Goal: Information Seeking & Learning: Find specific fact

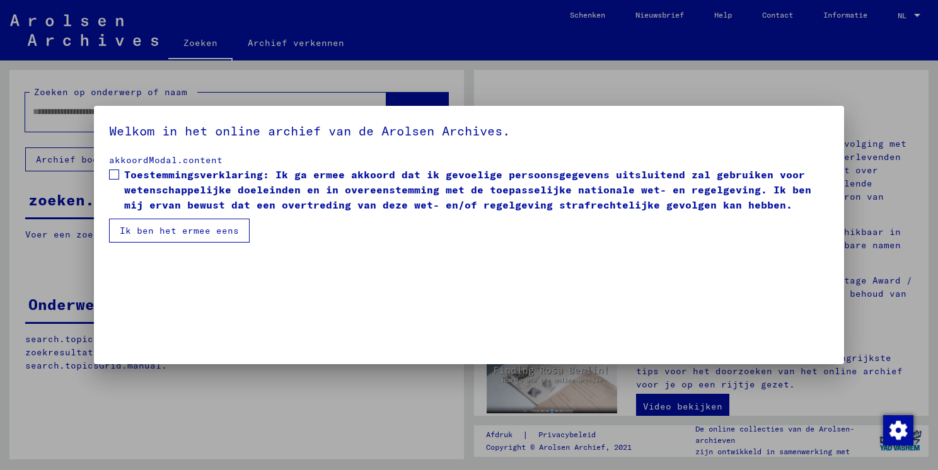
click at [205, 232] on button "Ik ben het ermee eens" at bounding box center [179, 231] width 141 height 24
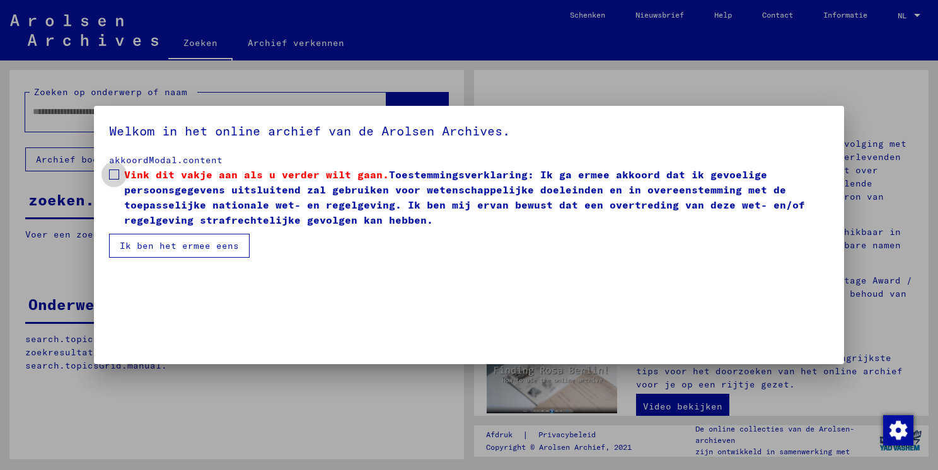
click at [117, 174] on span at bounding box center [114, 175] width 10 height 10
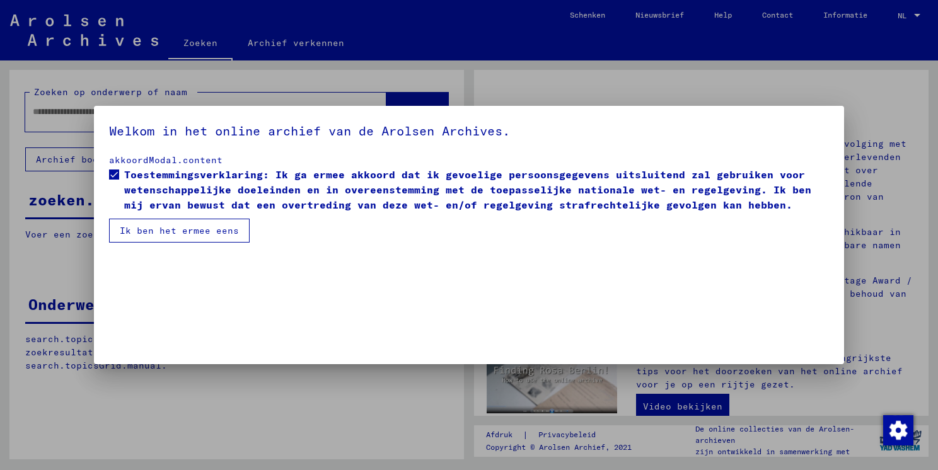
click at [162, 230] on button "Ik ben het ermee eens" at bounding box center [179, 231] width 141 height 24
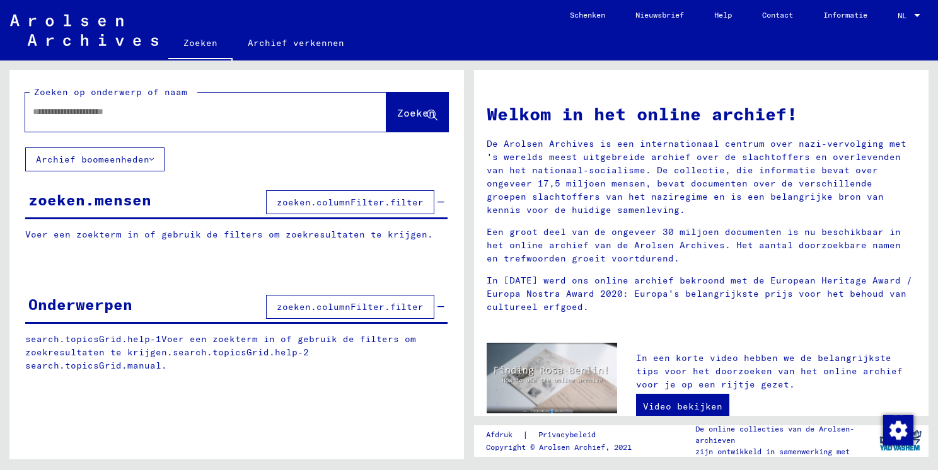
click at [61, 114] on input "text" at bounding box center [191, 111] width 316 height 13
type input "******"
click at [409, 113] on span "Zoeken" at bounding box center [416, 113] width 38 height 13
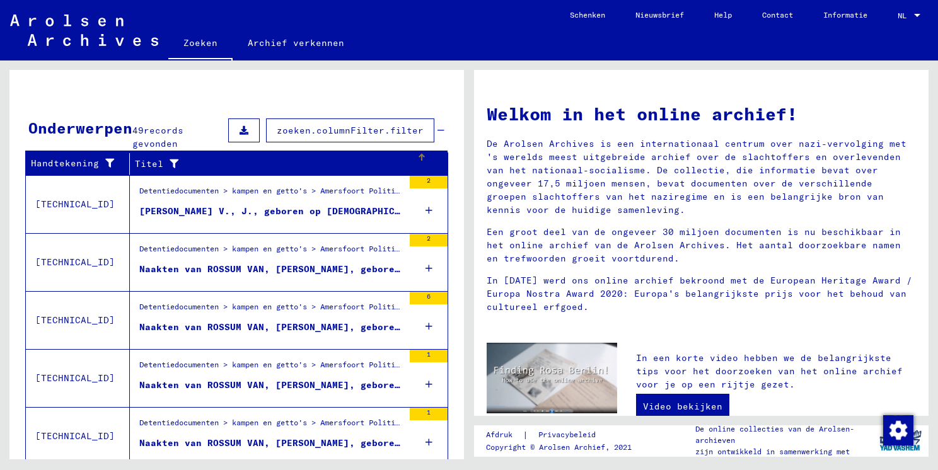
scroll to position [417, 0]
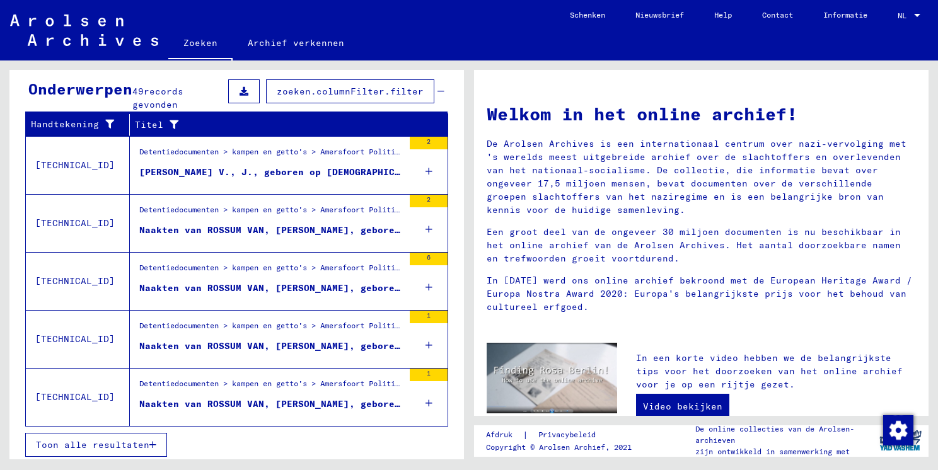
click at [91, 440] on span "Toon alle resultaten" at bounding box center [93, 445] width 114 height 11
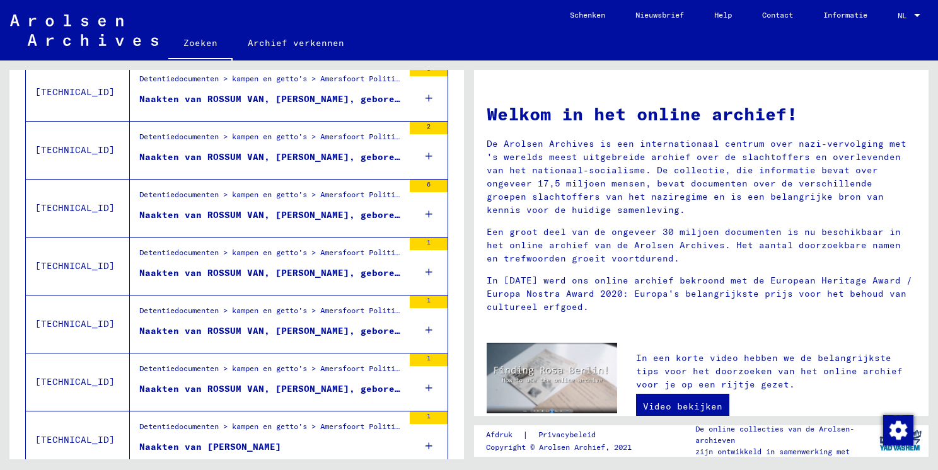
scroll to position [822, 0]
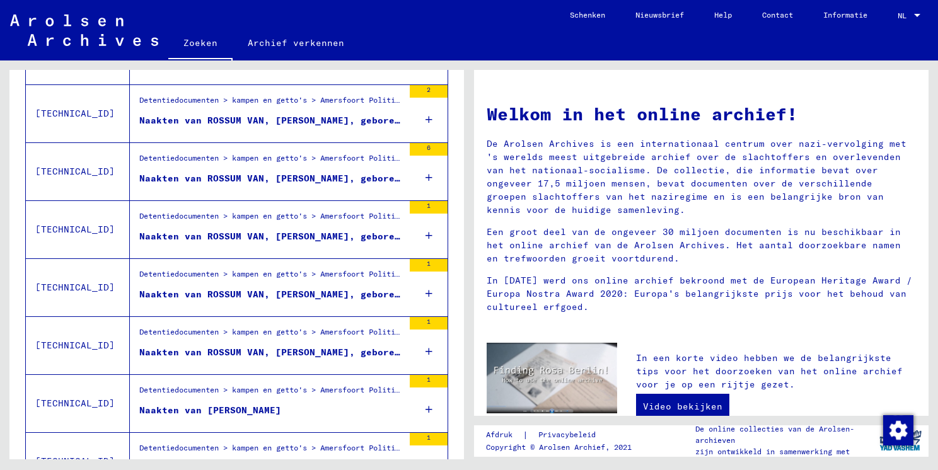
click at [281, 178] on div "Naakten van ROSSUM VAN, [PERSON_NAME], geboren op [DEMOGRAPHIC_DATA]" at bounding box center [271, 178] width 264 height 13
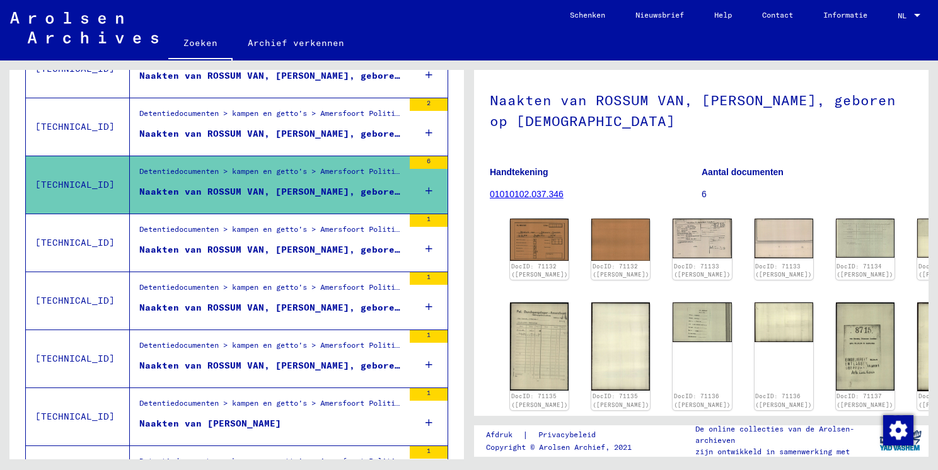
scroll to position [754, 0]
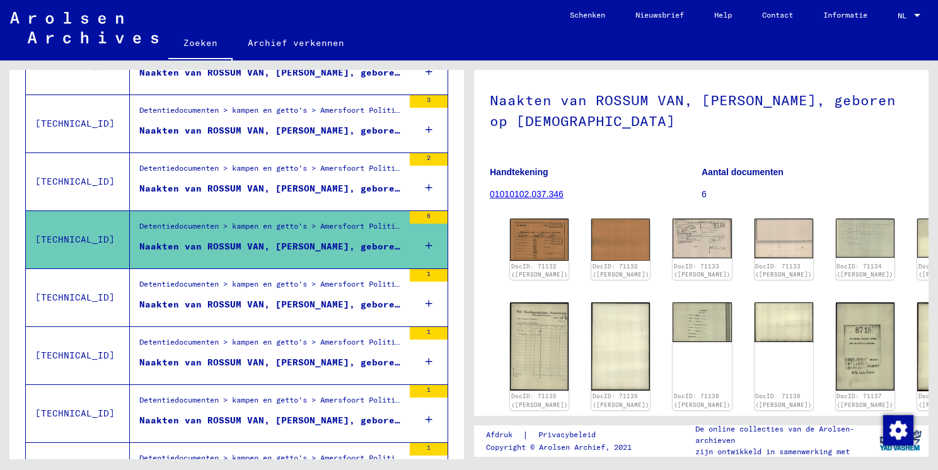
click at [272, 170] on div "Detentiedocumenten > kampen en getto's > Amersfoort Politie Doorgangskamp > Ind…" at bounding box center [271, 172] width 264 height 18
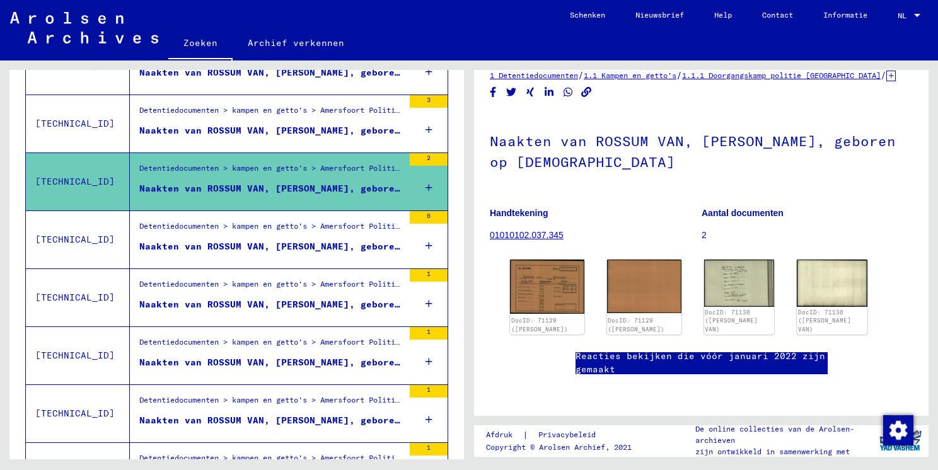
scroll to position [126, 0]
click at [557, 258] on img at bounding box center [547, 286] width 78 height 57
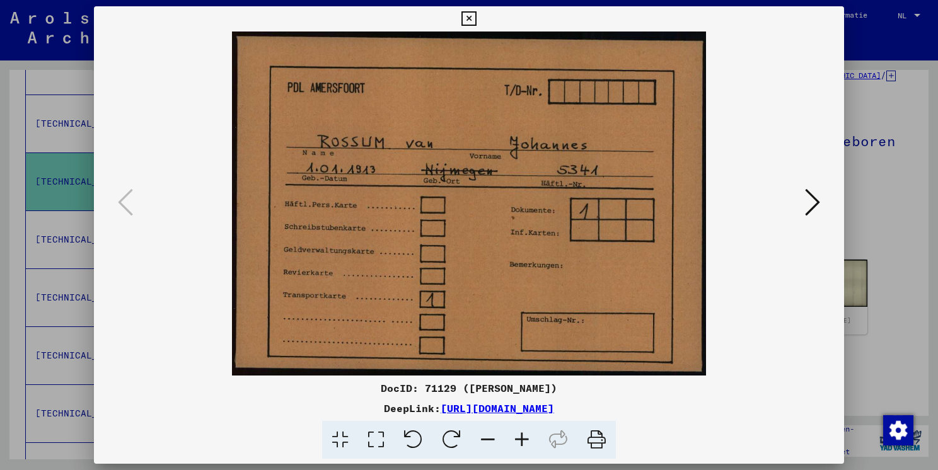
click at [467, 18] on icon at bounding box center [469, 18] width 15 height 15
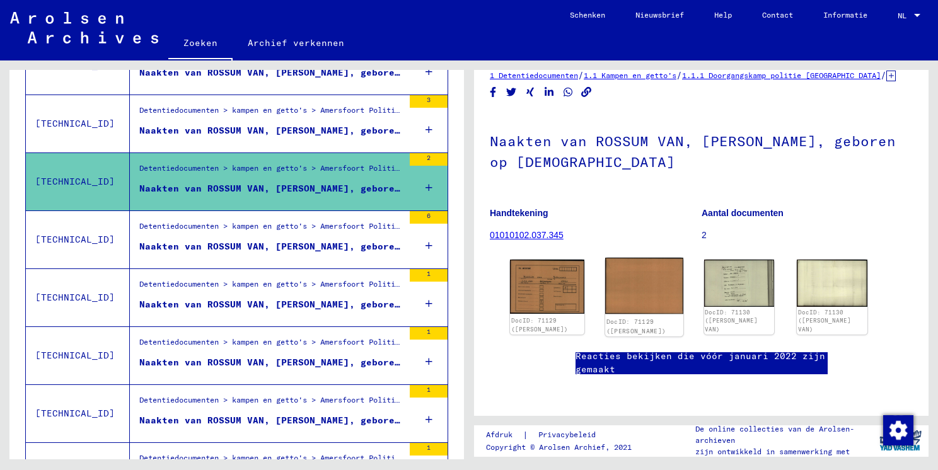
click at [648, 258] on img at bounding box center [644, 286] width 78 height 56
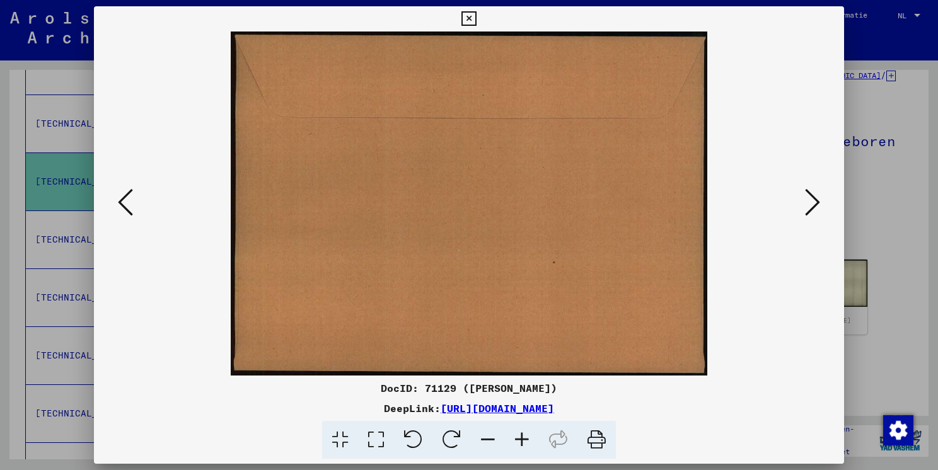
click at [468, 16] on icon at bounding box center [469, 18] width 15 height 15
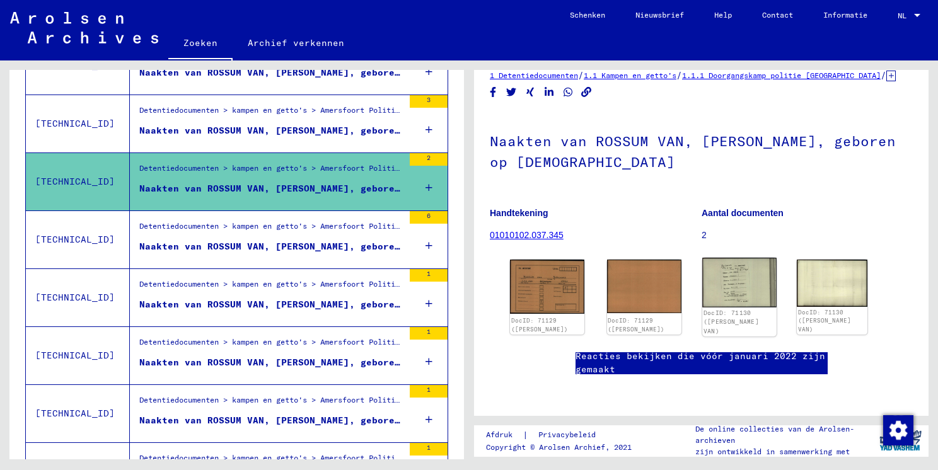
click at [716, 258] on img at bounding box center [740, 282] width 74 height 49
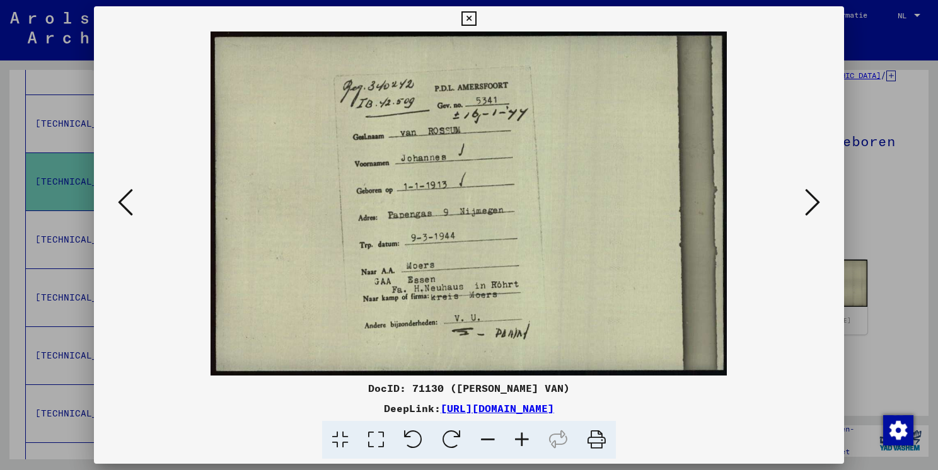
click at [467, 15] on icon at bounding box center [469, 18] width 15 height 15
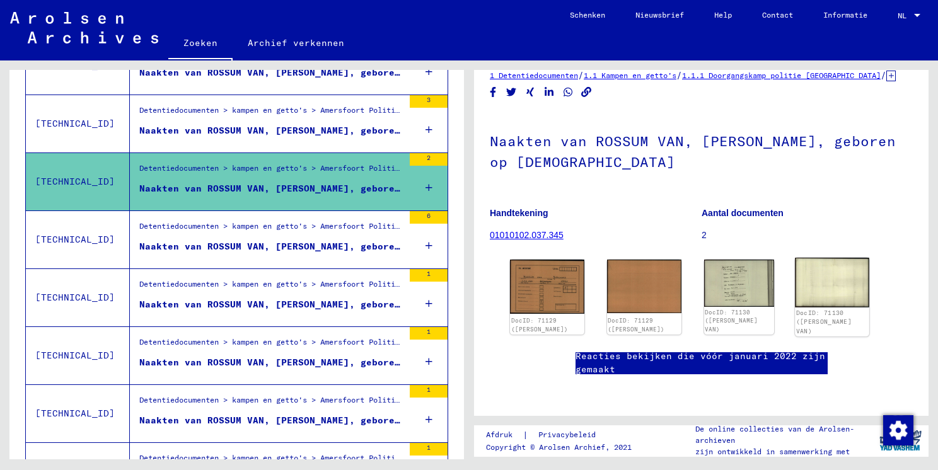
click at [815, 258] on img at bounding box center [832, 283] width 74 height 50
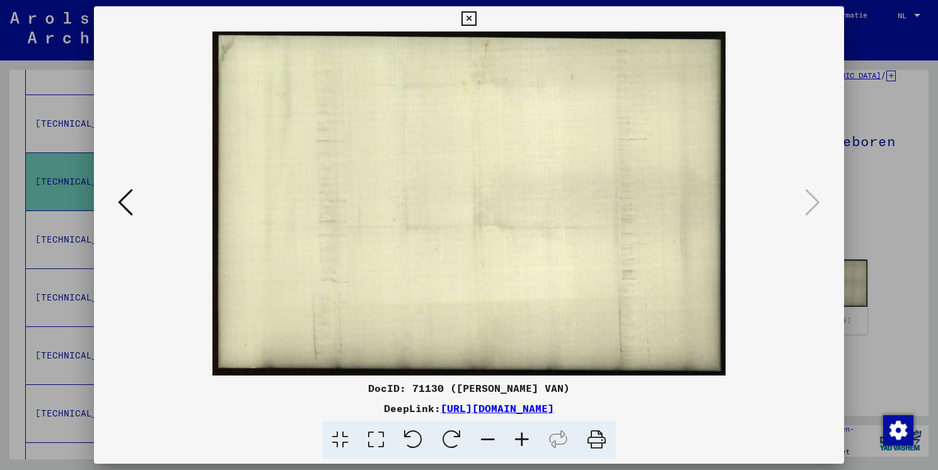
click at [469, 21] on icon at bounding box center [469, 18] width 15 height 15
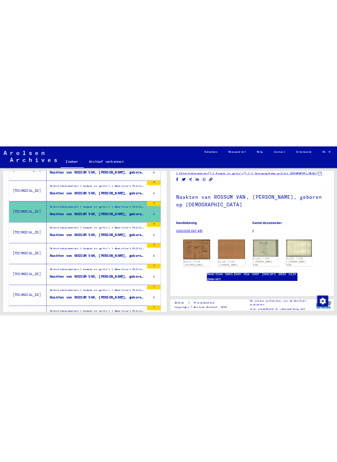
scroll to position [252, 0]
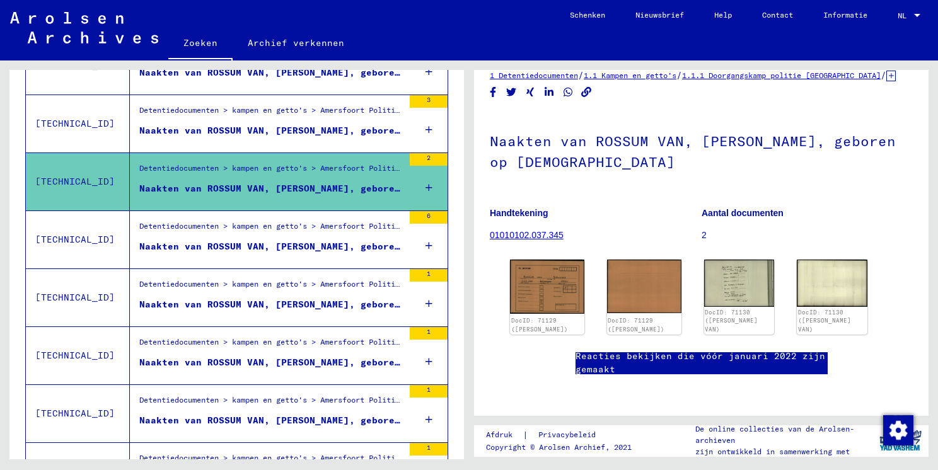
click at [650, 350] on link "Reacties bekijken die vóór januari 2022 zijn gemaakt" at bounding box center [702, 363] width 252 height 26
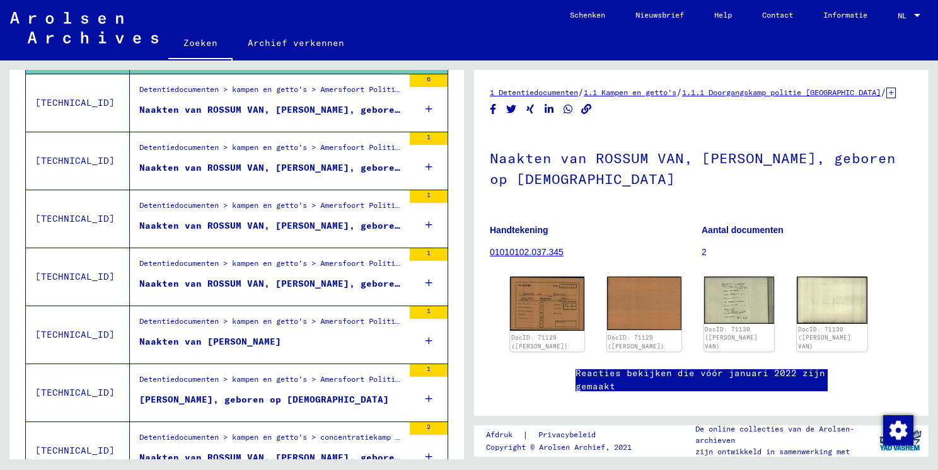
scroll to position [882, 0]
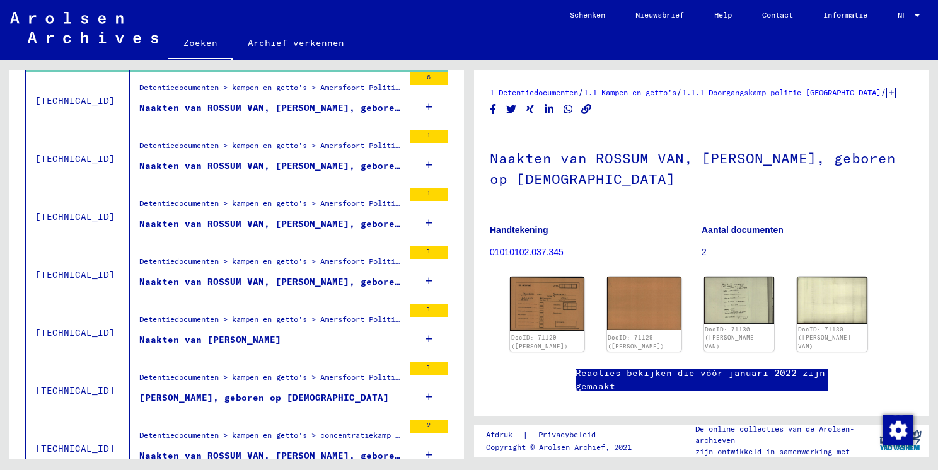
click at [266, 218] on div "Naakten van ROSSUM VAN, [PERSON_NAME], geboren op [DEMOGRAPHIC_DATA]" at bounding box center [271, 224] width 264 height 13
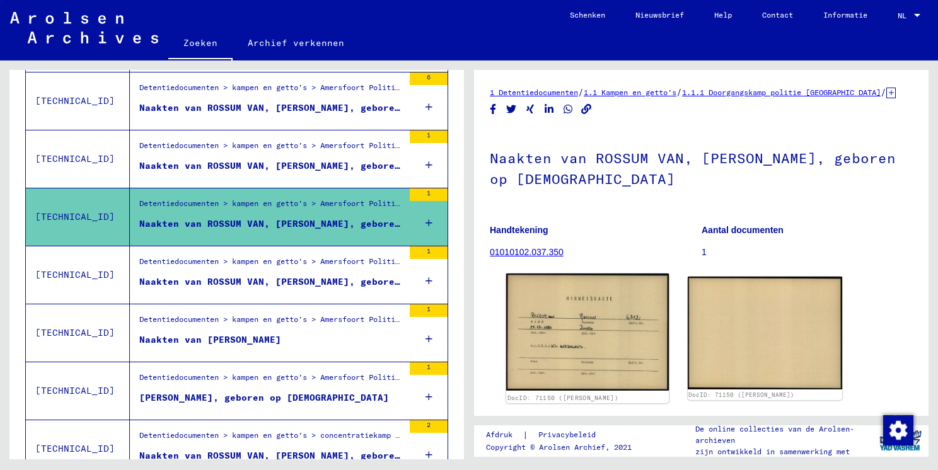
click at [599, 351] on img at bounding box center [587, 332] width 163 height 117
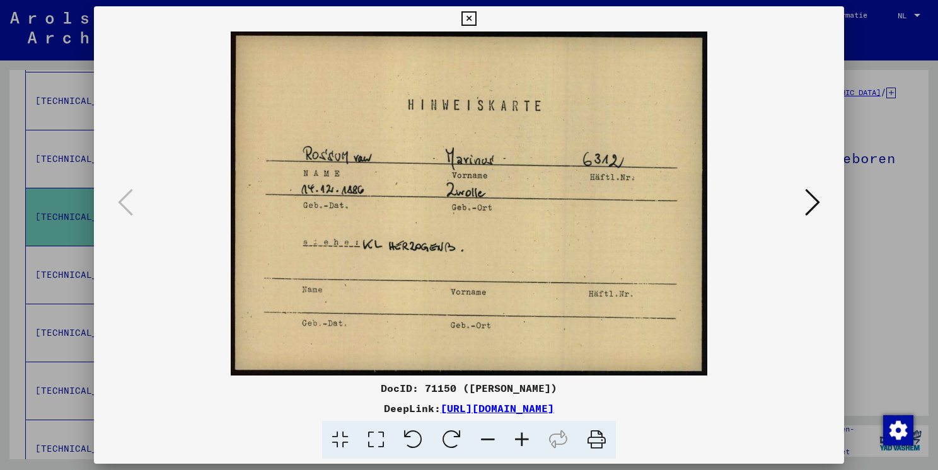
click at [469, 19] on icon at bounding box center [469, 18] width 15 height 15
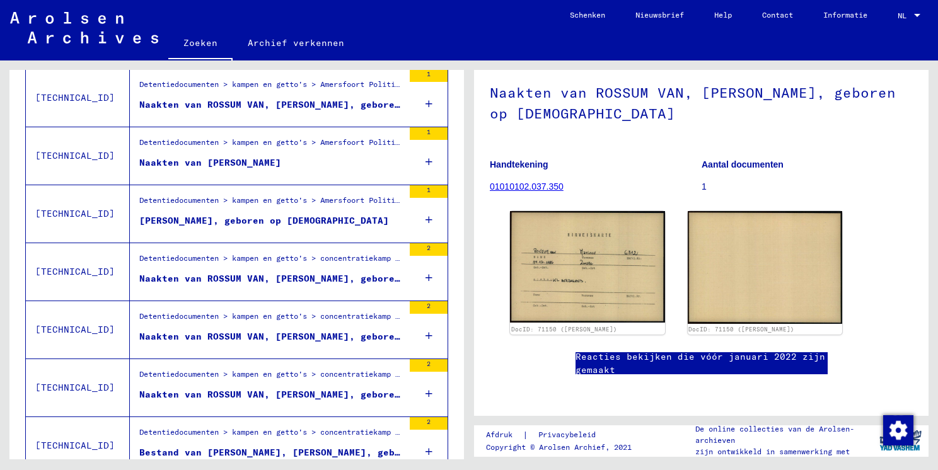
scroll to position [1071, 0]
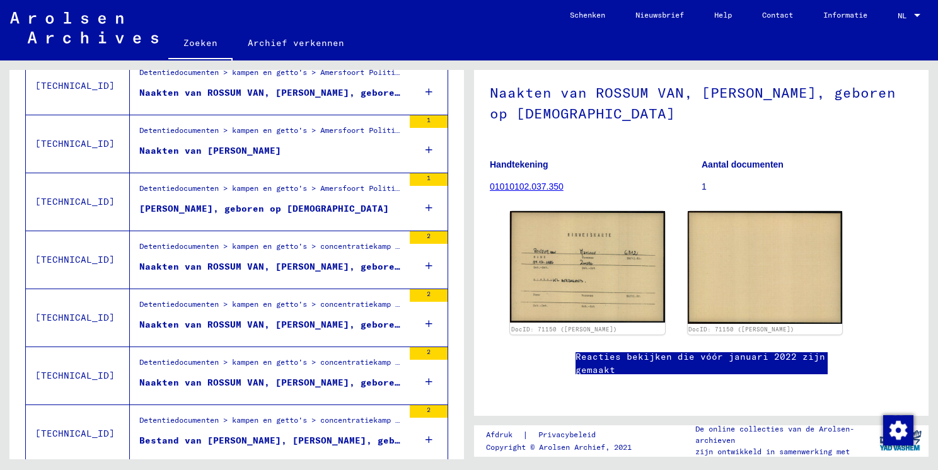
click at [301, 312] on div "Detentiedocumenten > kampen en getto's > concentratiekamp [GEOGRAPHIC_DATA]-Vug…" at bounding box center [271, 308] width 264 height 18
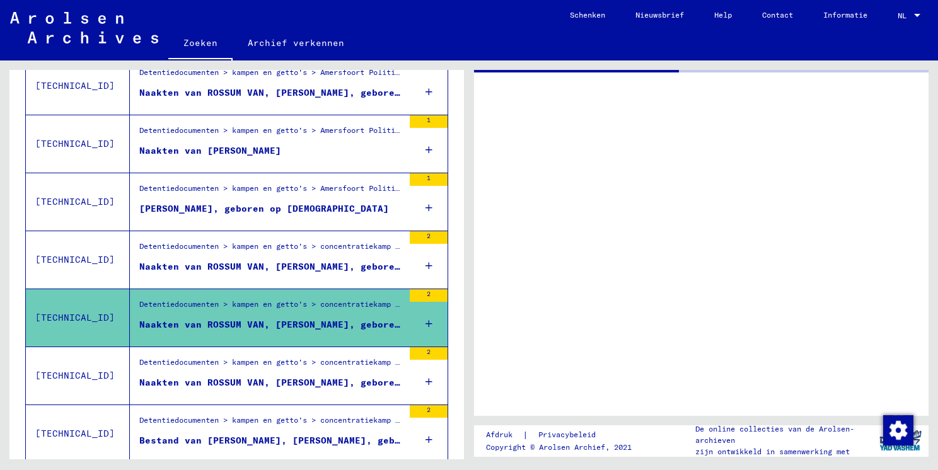
click at [301, 312] on div "Detentiedocumenten > kampen en getto's > concentratiekamp [GEOGRAPHIC_DATA]-Vug…" at bounding box center [271, 308] width 264 height 18
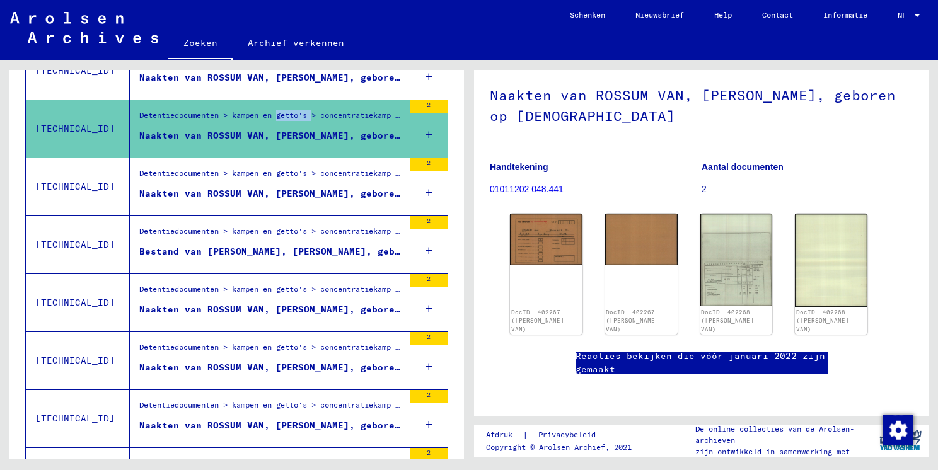
scroll to position [189, 0]
click at [551, 211] on img at bounding box center [546, 238] width 76 height 54
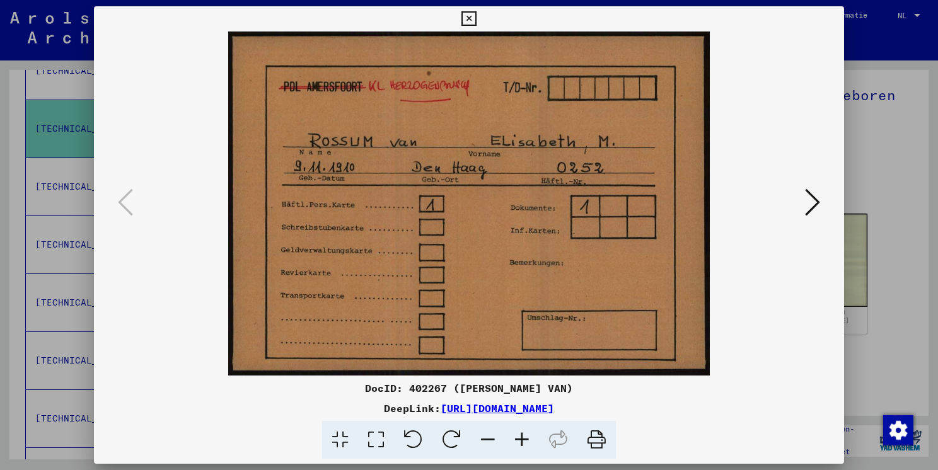
click at [810, 194] on icon at bounding box center [812, 202] width 15 height 30
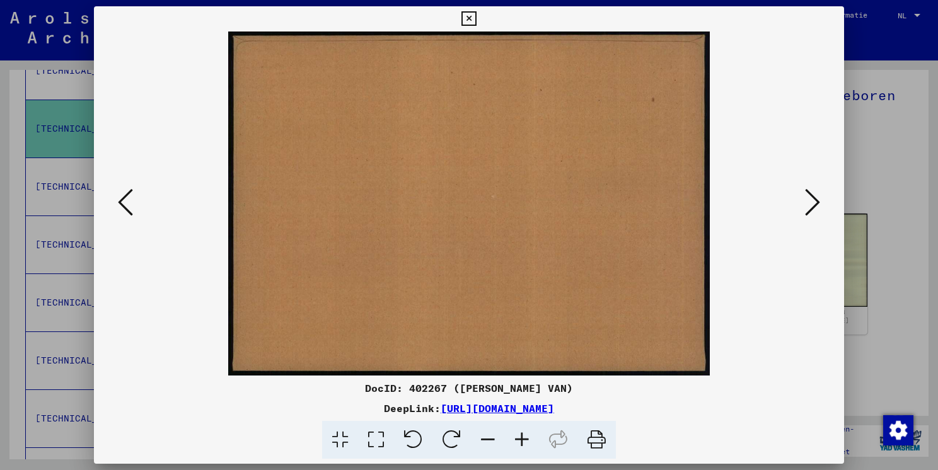
click at [810, 194] on icon at bounding box center [812, 202] width 15 height 30
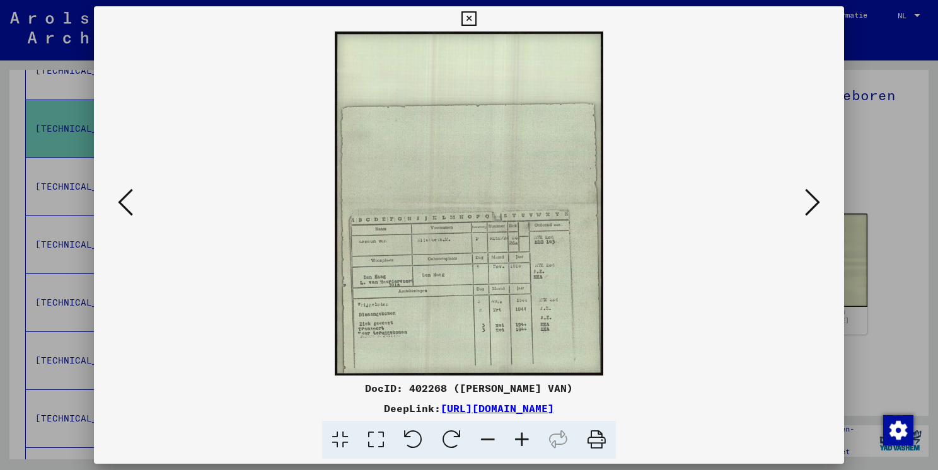
click at [810, 203] on icon at bounding box center [812, 202] width 15 height 30
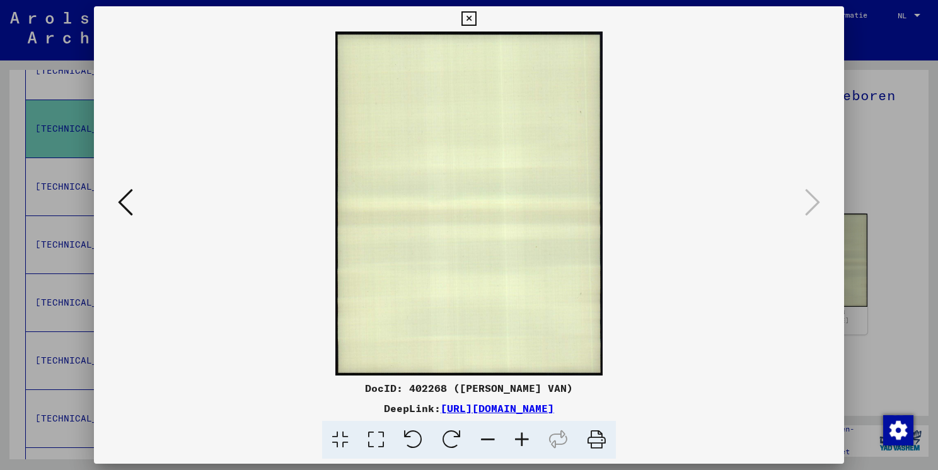
click at [126, 199] on icon at bounding box center [125, 202] width 15 height 30
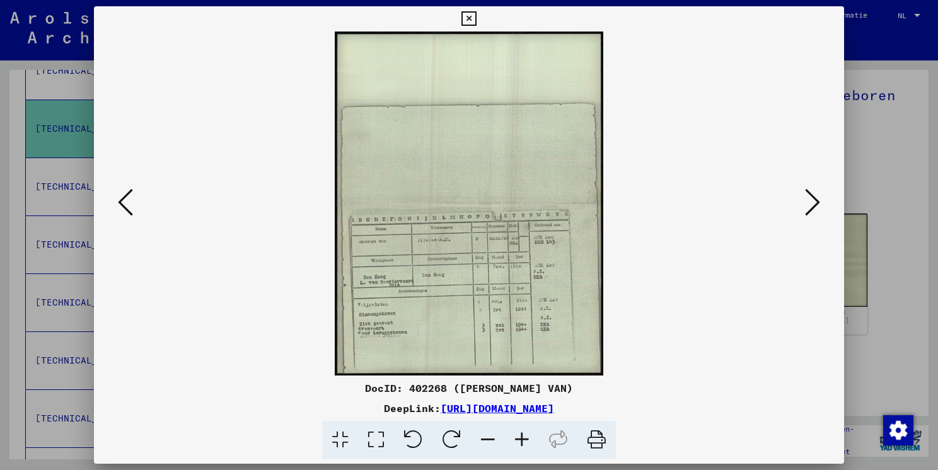
click at [126, 200] on icon at bounding box center [125, 202] width 15 height 30
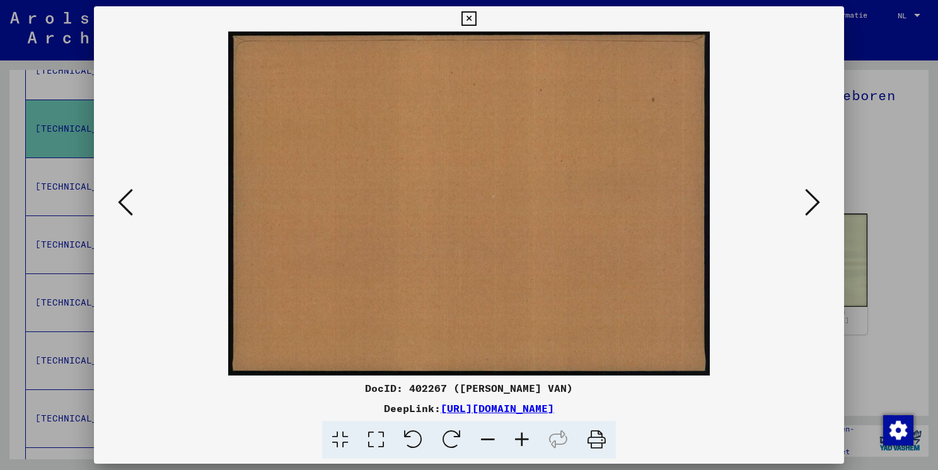
click at [126, 200] on icon at bounding box center [125, 202] width 15 height 30
